Goal: Task Accomplishment & Management: Manage account settings

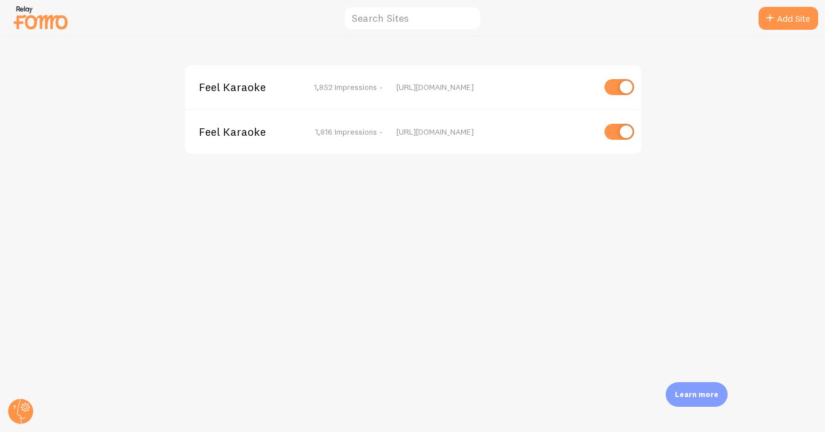
click at [223, 87] on span "Feel Karaoke" at bounding box center [245, 87] width 92 height 10
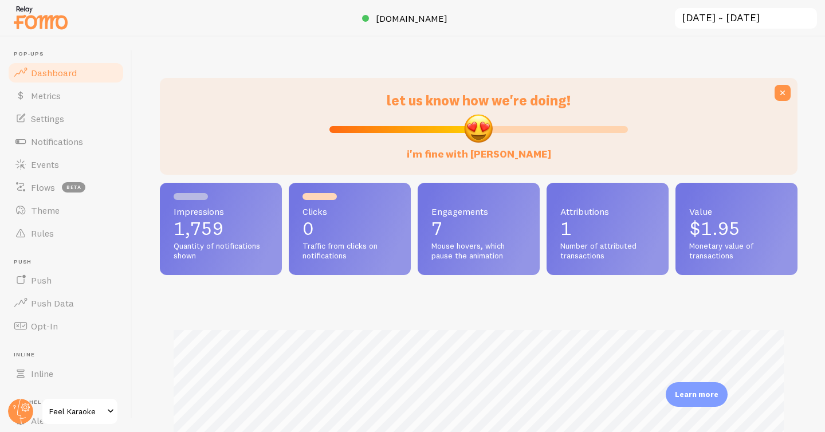
scroll to position [301, 638]
click at [42, 136] on span "Notifications" at bounding box center [57, 141] width 52 height 11
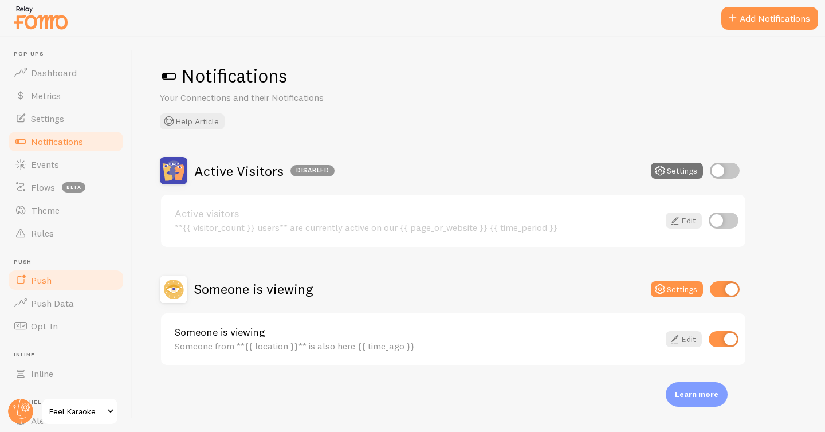
click at [67, 273] on link "Push" at bounding box center [66, 280] width 118 height 23
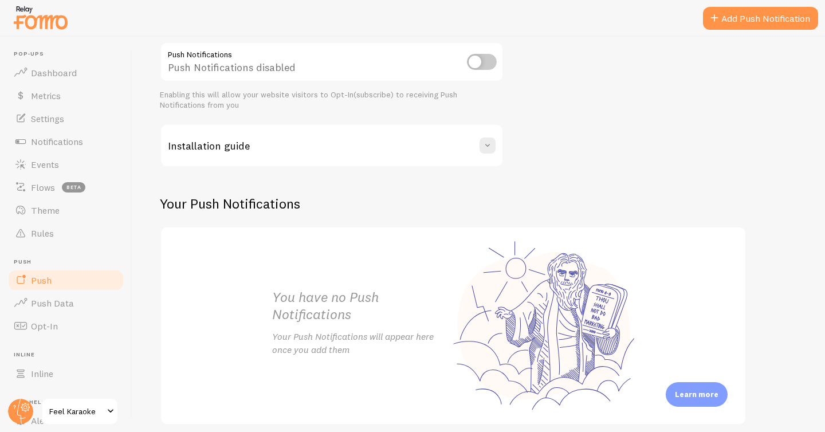
scroll to position [130, 0]
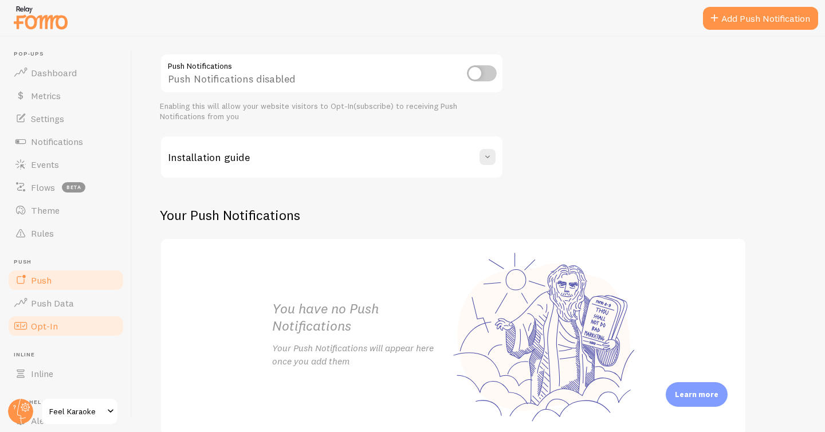
click at [57, 326] on link "Opt-In" at bounding box center [66, 326] width 118 height 23
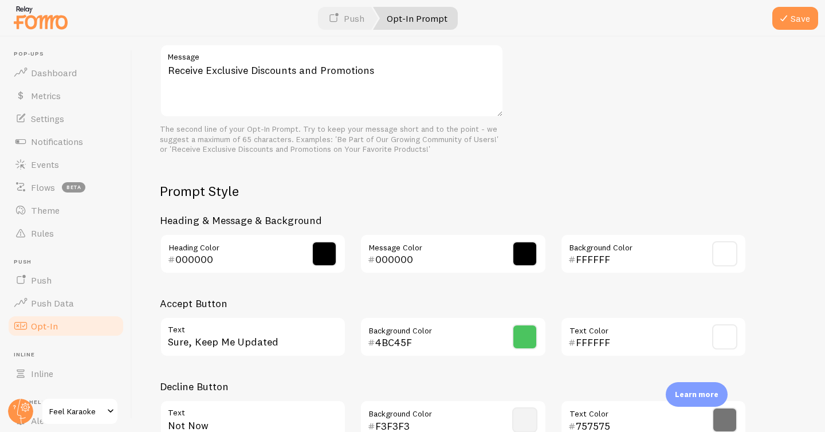
scroll to position [440, 0]
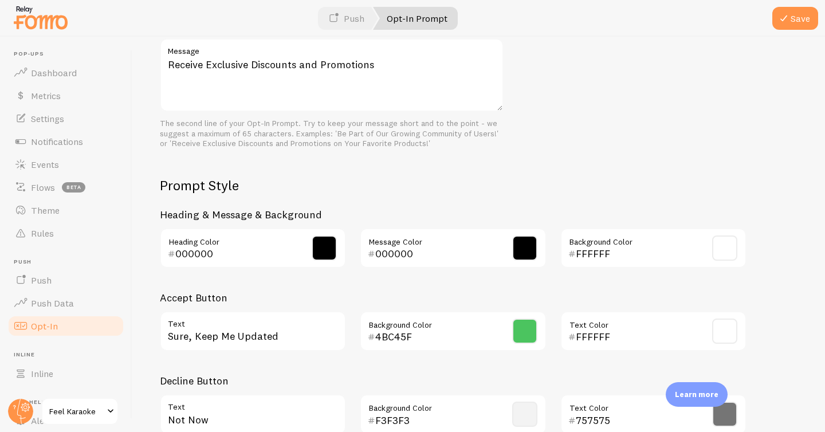
click at [65, 412] on span "Feel Karaoke" at bounding box center [76, 412] width 54 height 14
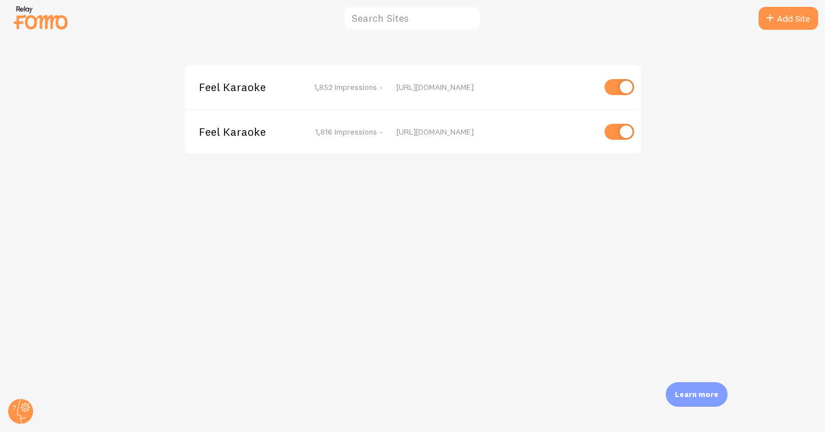
click at [239, 136] on span "Feel Karaoke" at bounding box center [245, 132] width 92 height 10
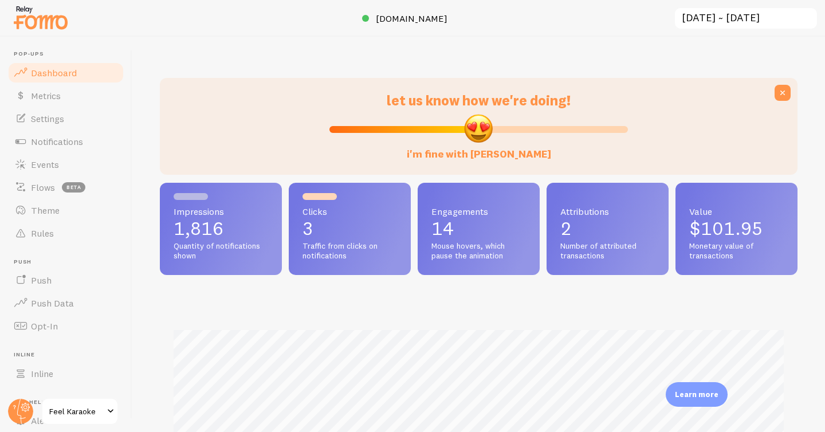
scroll to position [301, 638]
click at [65, 136] on span "Notifications" at bounding box center [57, 141] width 52 height 11
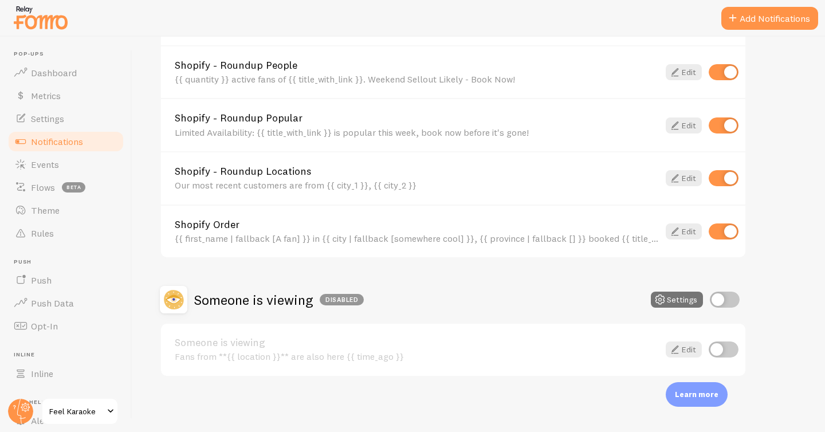
scroll to position [87, 0]
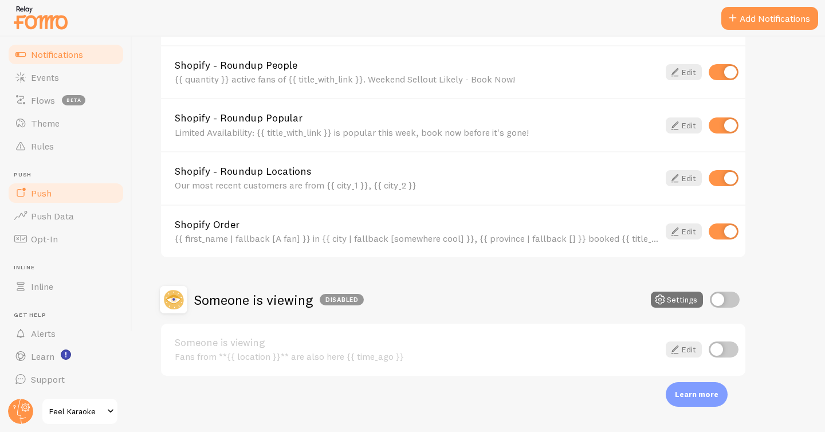
click at [37, 194] on span "Push" at bounding box center [41, 192] width 21 height 11
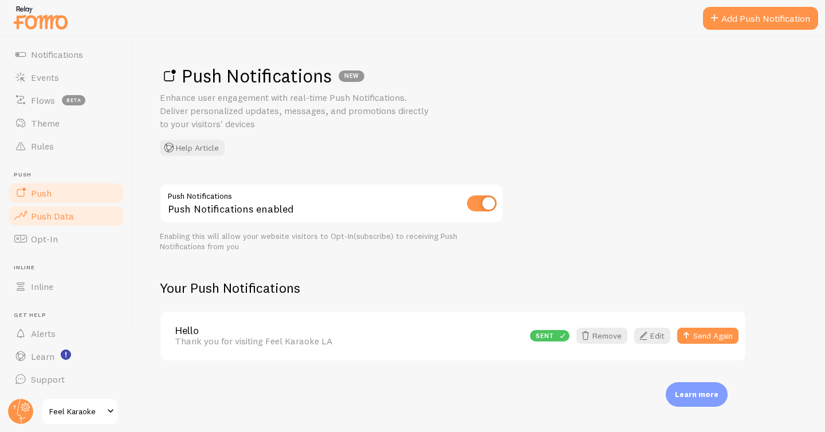
click at [74, 217] on link "Push Data" at bounding box center [66, 216] width 118 height 23
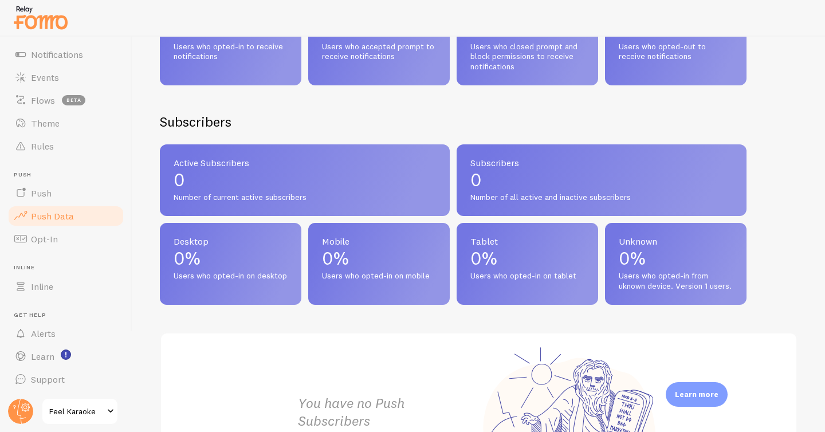
scroll to position [412, 0]
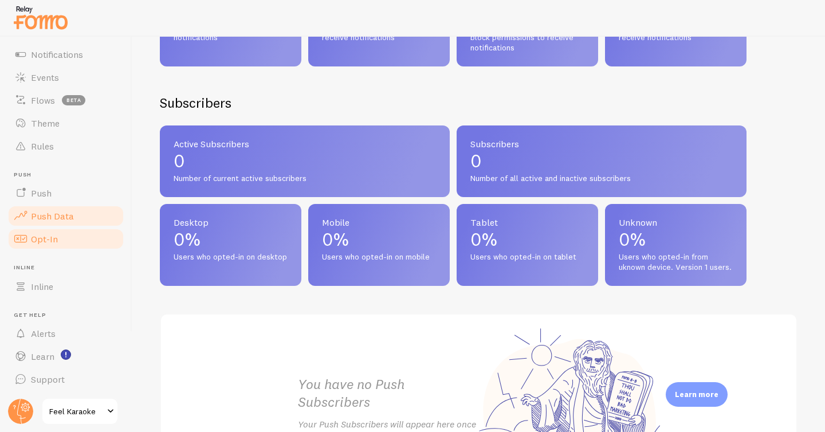
click at [51, 237] on span "Opt-In" at bounding box center [44, 238] width 27 height 11
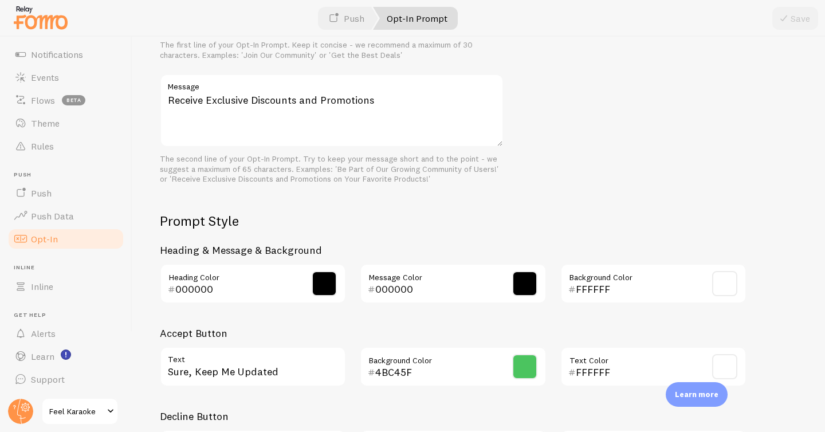
scroll to position [506, 0]
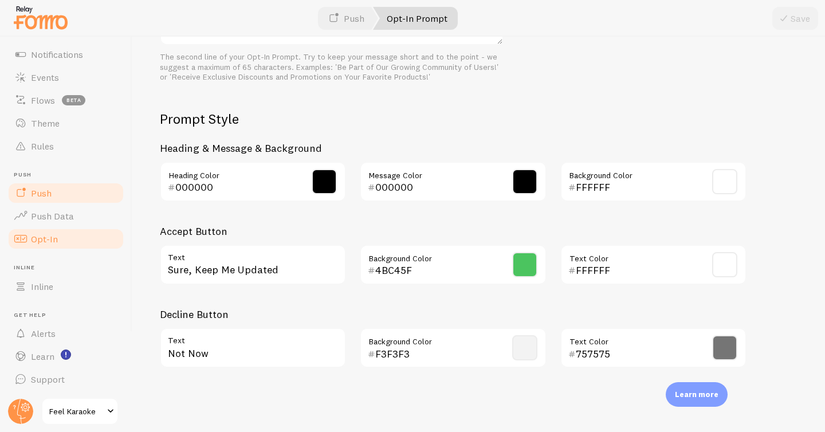
click at [49, 188] on span "Push" at bounding box center [41, 192] width 21 height 11
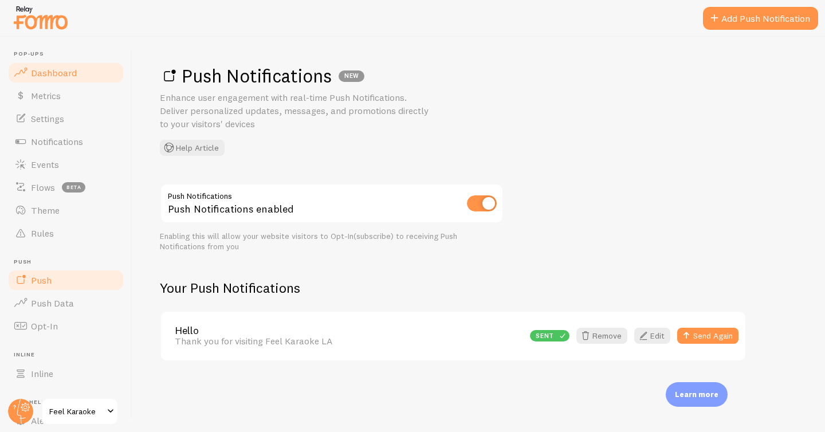
click at [61, 70] on span "Dashboard" at bounding box center [54, 72] width 46 height 11
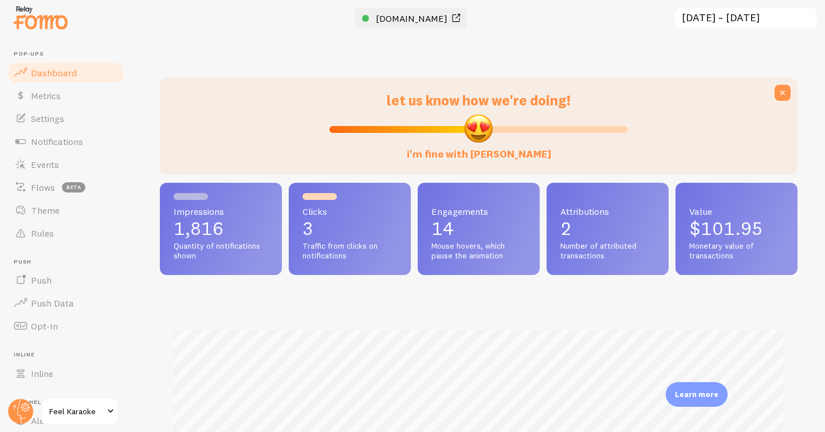
scroll to position [301, 638]
click at [409, 17] on span "[DOMAIN_NAME]" at bounding box center [412, 18] width 72 height 11
click at [69, 276] on link "Push" at bounding box center [66, 280] width 118 height 23
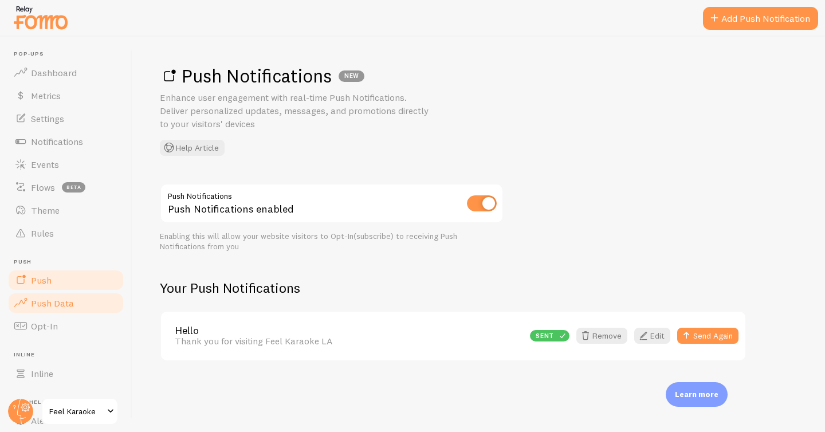
click at [69, 305] on span "Push Data" at bounding box center [52, 303] width 43 height 11
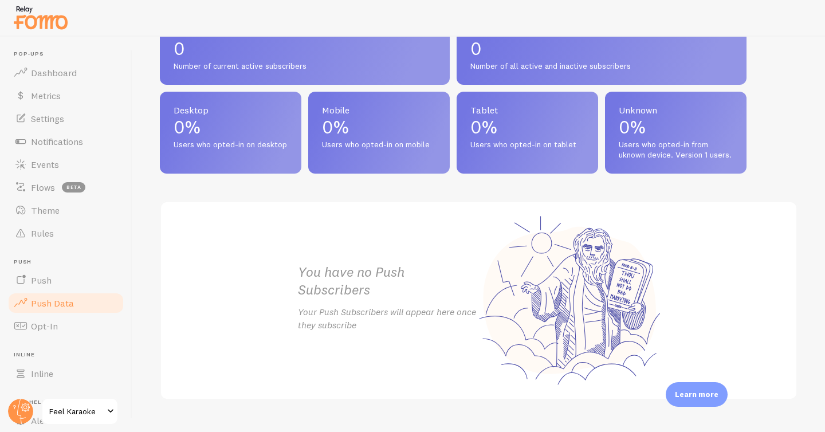
scroll to position [547, 0]
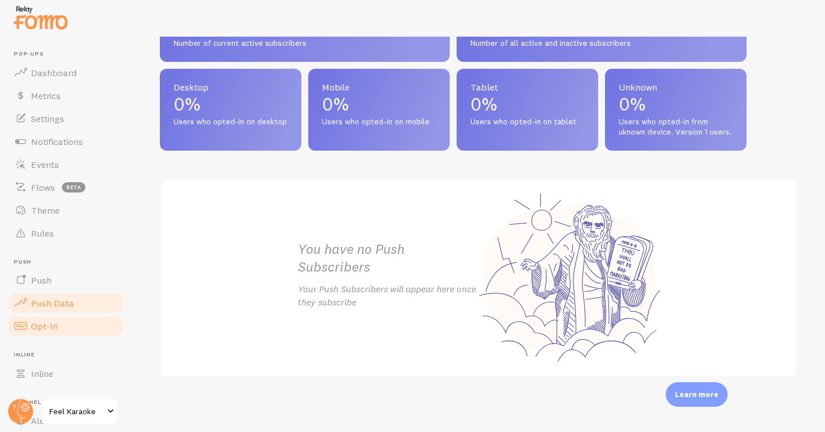
click at [59, 319] on link "Opt-In" at bounding box center [66, 326] width 118 height 23
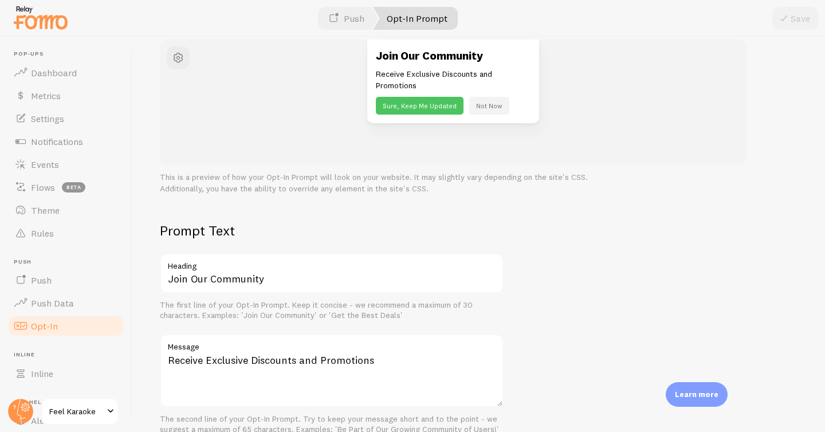
scroll to position [145, 0]
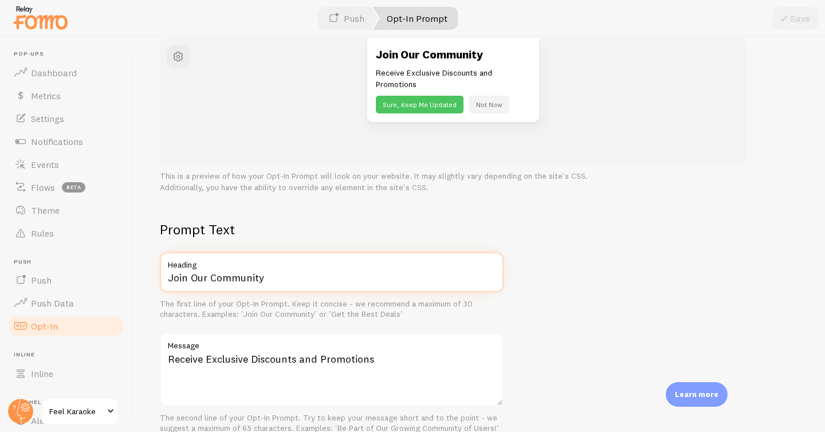
click at [275, 276] on input "Join Our Community" at bounding box center [332, 272] width 344 height 40
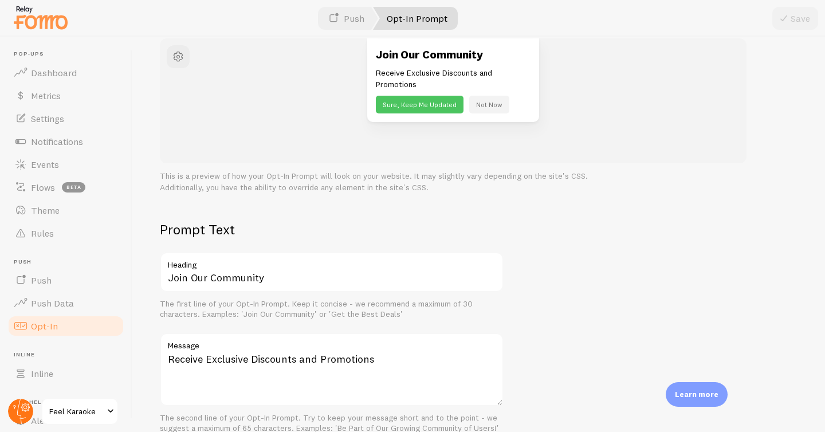
click at [20, 409] on circle at bounding box center [20, 411] width 25 height 25
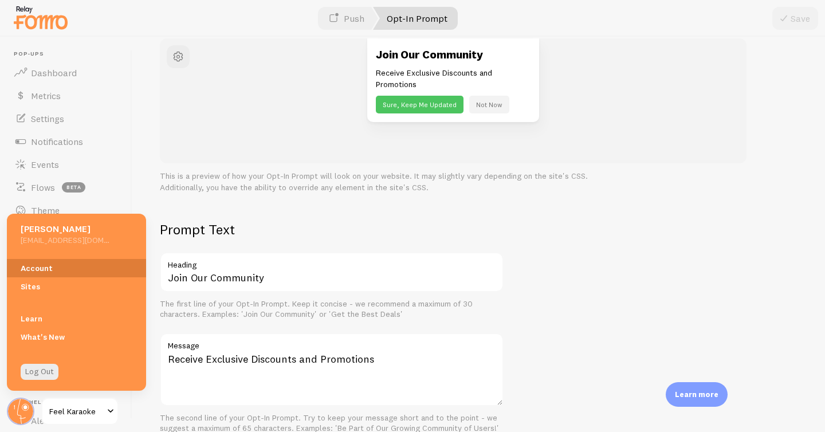
click at [49, 265] on link "Account" at bounding box center [76, 268] width 139 height 18
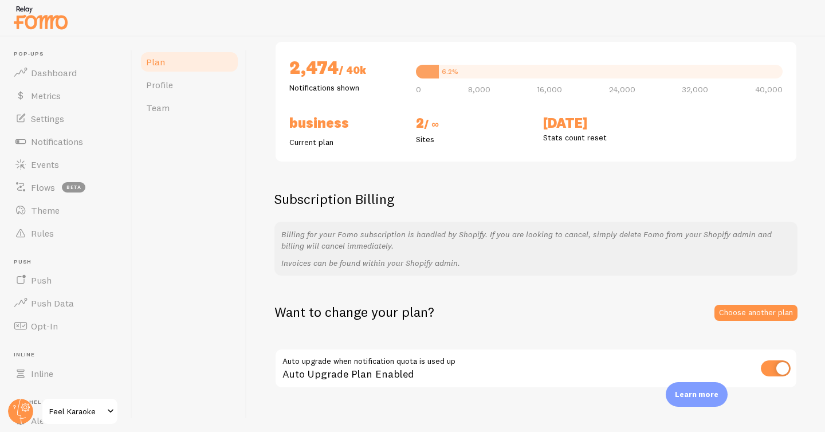
scroll to position [135, 0]
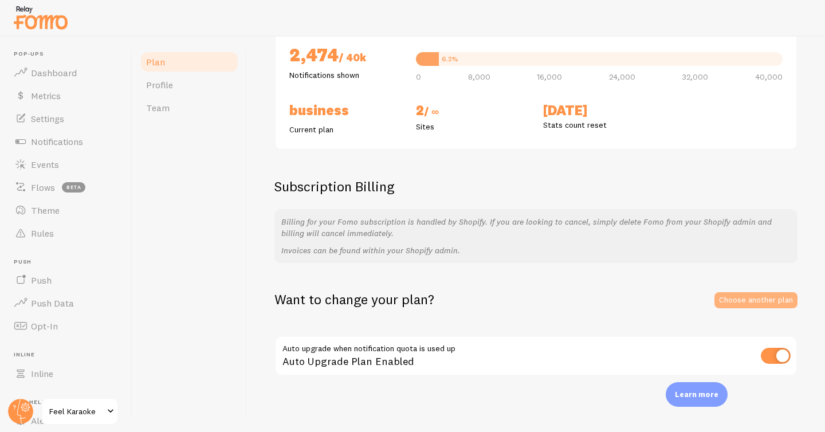
click at [756, 304] on link "Choose another plan" at bounding box center [756, 300] width 83 height 16
click at [64, 276] on link "Push" at bounding box center [66, 280] width 118 height 23
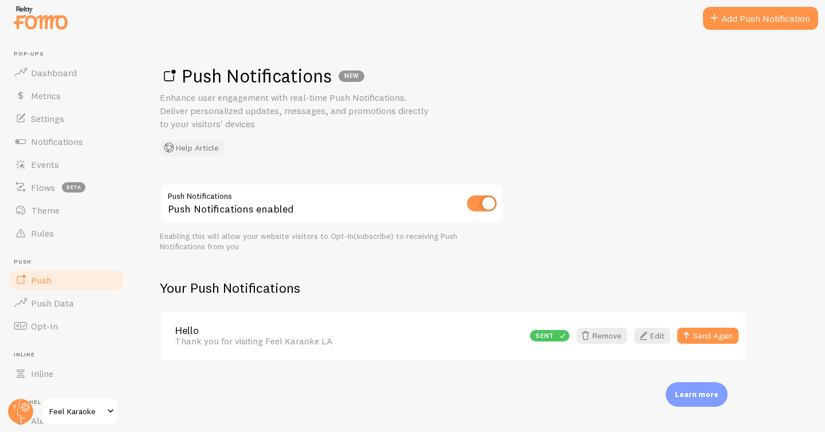
click at [200, 148] on button "Help Article" at bounding box center [192, 148] width 65 height 16
click at [53, 73] on span "Dashboard" at bounding box center [54, 72] width 46 height 11
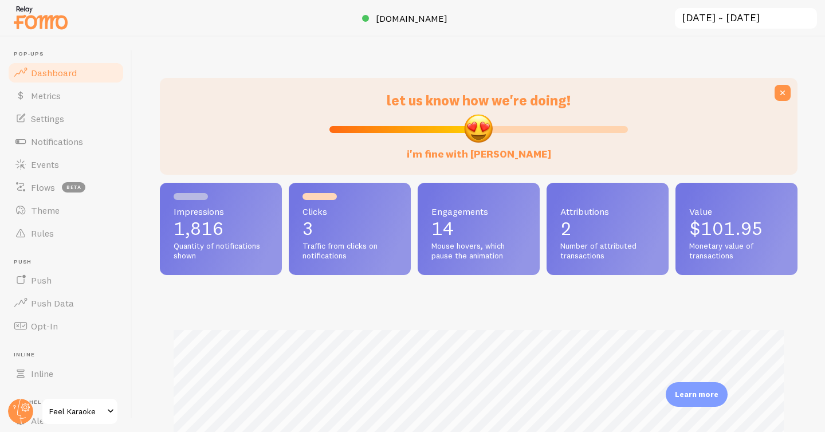
scroll to position [301, 638]
click at [414, 21] on span "[DOMAIN_NAME]" at bounding box center [412, 18] width 72 height 11
